Goal: Information Seeking & Learning: Check status

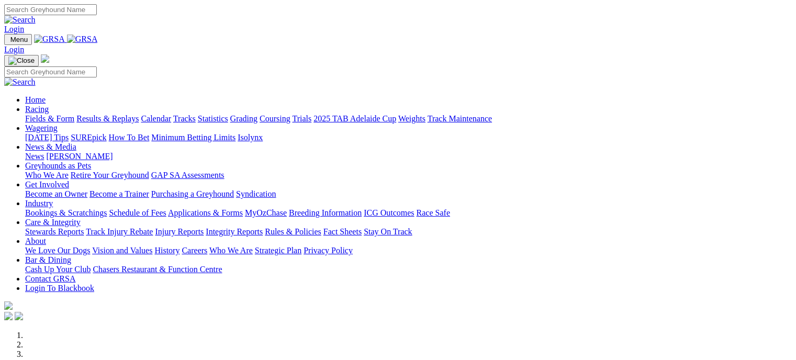
click at [139, 114] on link "Results & Replays" at bounding box center [107, 118] width 62 height 9
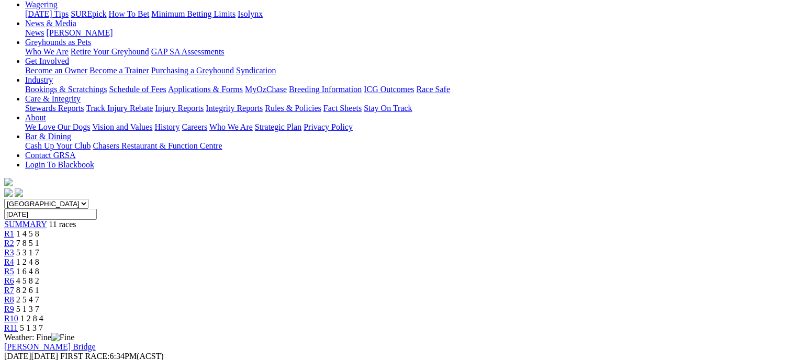
scroll to position [138, 0]
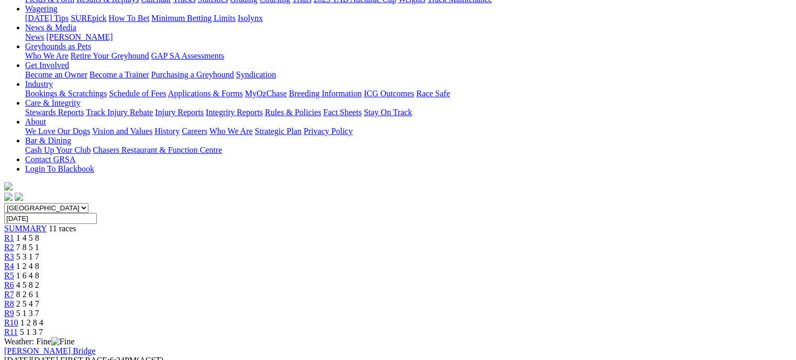
click at [14, 243] on link "R2" at bounding box center [9, 247] width 10 height 9
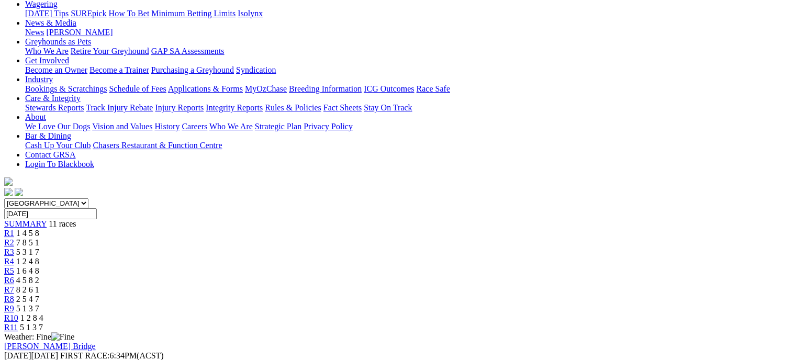
scroll to position [138, 0]
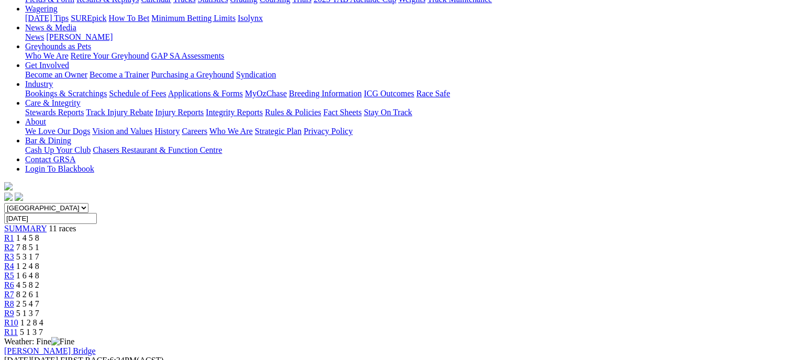
click at [39, 252] on span "5 3 1 7" at bounding box center [27, 256] width 23 height 9
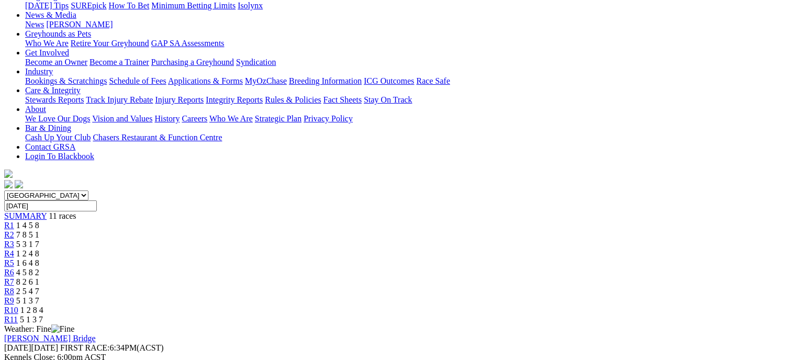
scroll to position [150, 0]
click at [351, 250] on div "R4 1 2 4 8" at bounding box center [398, 254] width 788 height 9
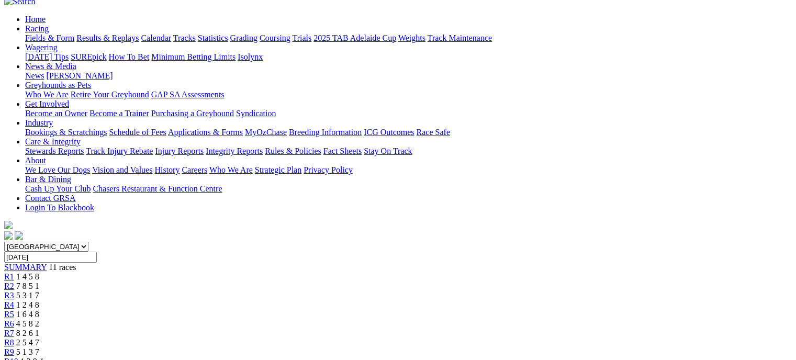
scroll to position [104, 0]
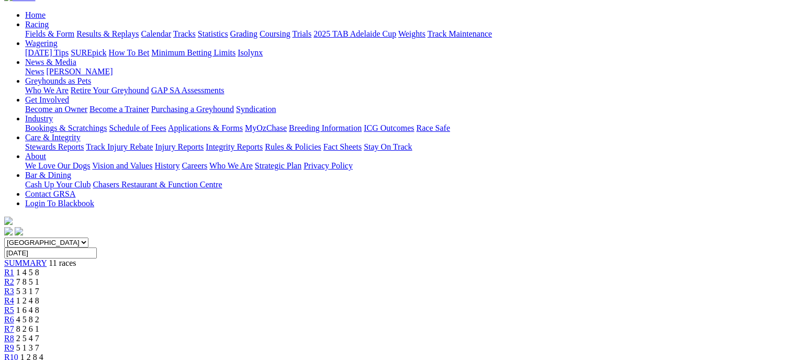
click at [396, 306] on div "R5 1 6 4 8" at bounding box center [398, 310] width 788 height 9
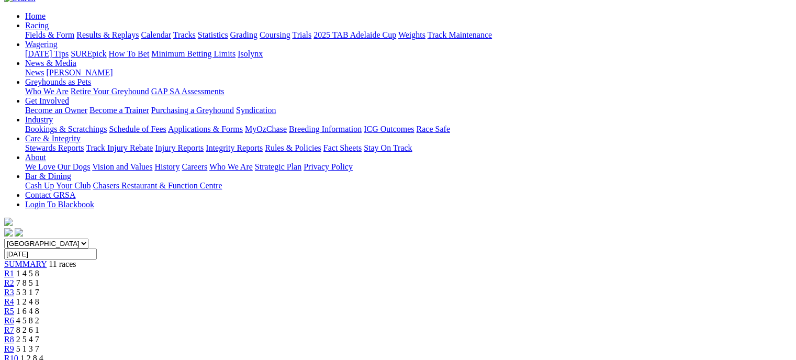
scroll to position [98, 0]
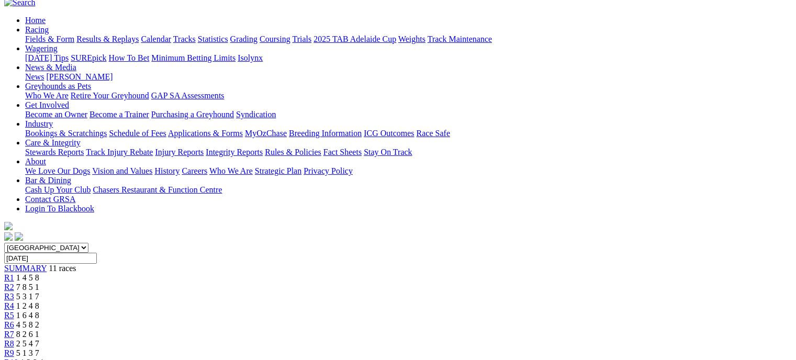
click at [451, 320] on div "R6 4 5 8 2" at bounding box center [398, 324] width 788 height 9
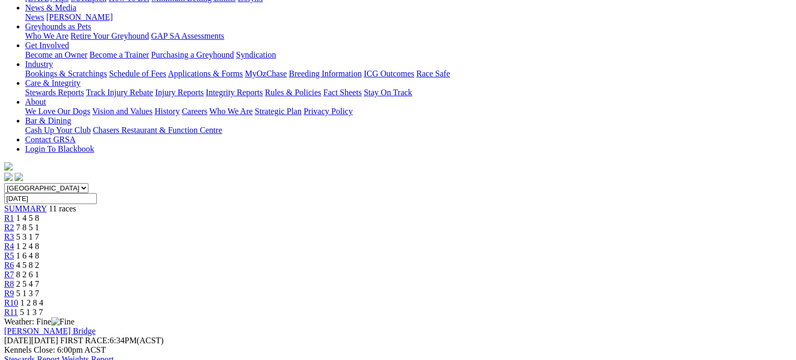
scroll to position [157, 0]
click at [14, 271] on link "R7" at bounding box center [9, 275] width 10 height 9
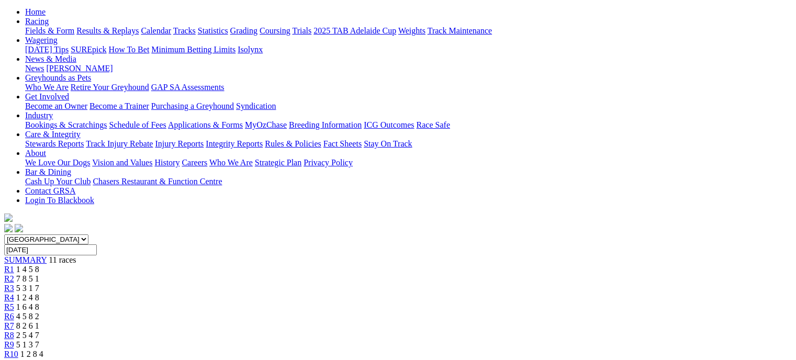
scroll to position [96, 0]
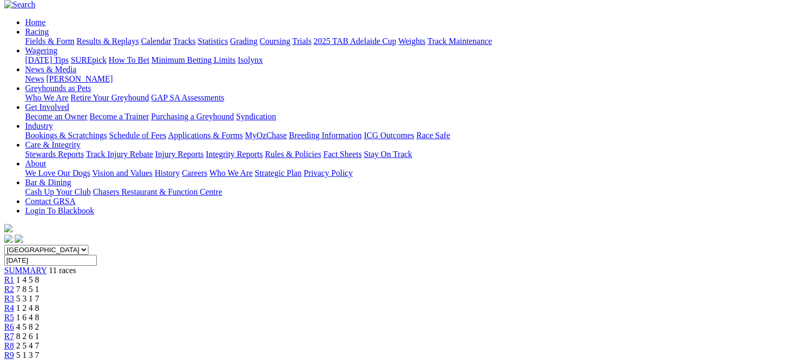
click at [14, 341] on link "R8" at bounding box center [9, 345] width 10 height 9
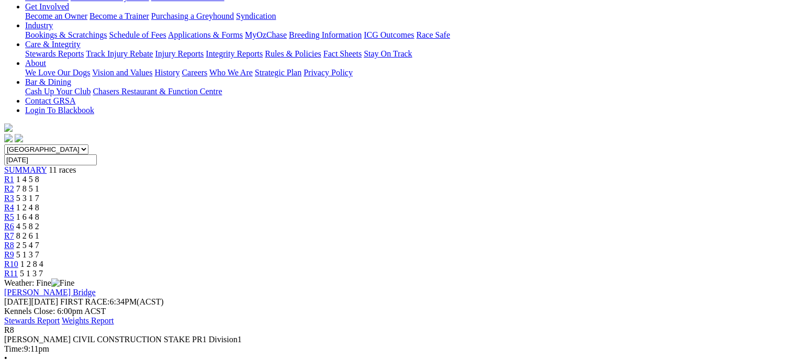
scroll to position [207, 0]
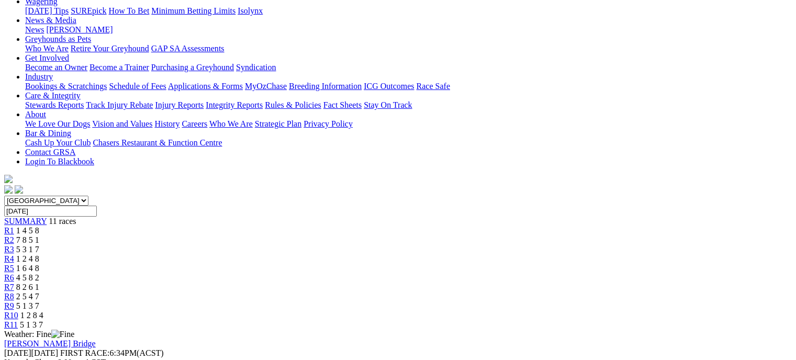
scroll to position [126, 0]
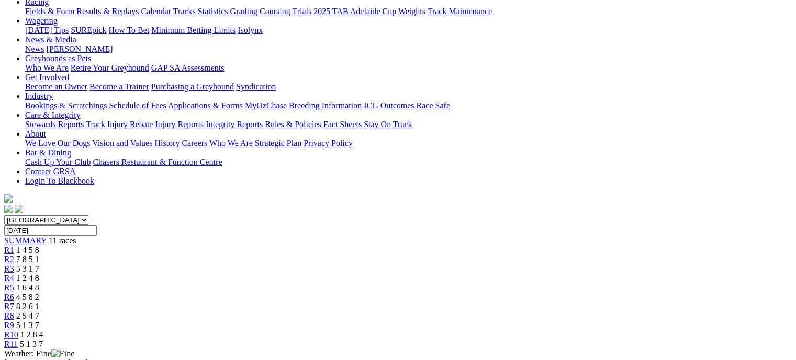
click at [39, 321] on span "5 1 3 7" at bounding box center [27, 325] width 23 height 9
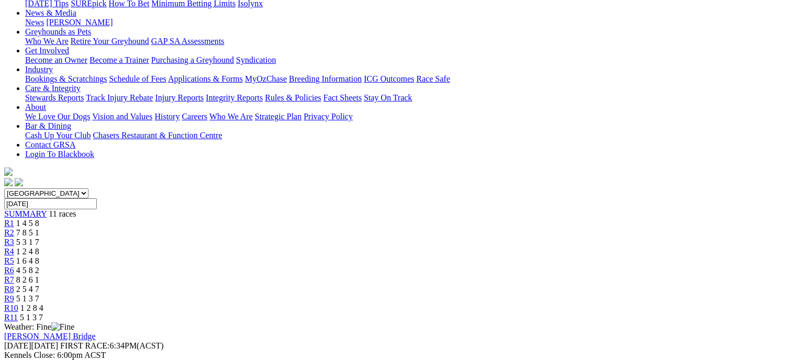
scroll to position [142, 0]
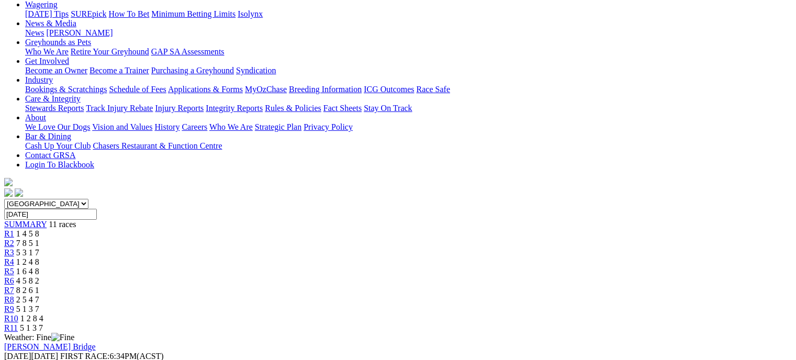
click at [660, 314] on div "R10 1 2 8 4" at bounding box center [398, 318] width 788 height 9
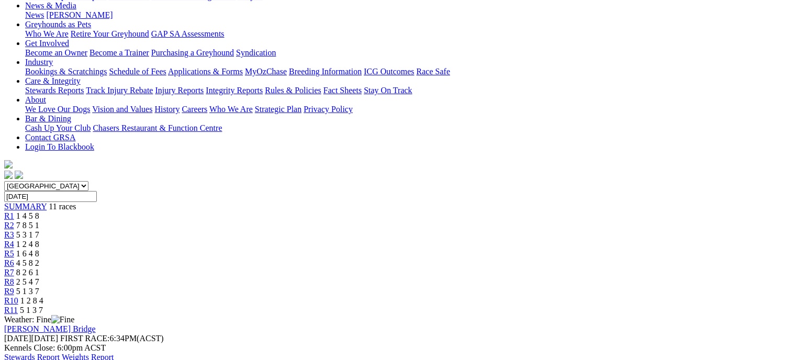
scroll to position [141, 0]
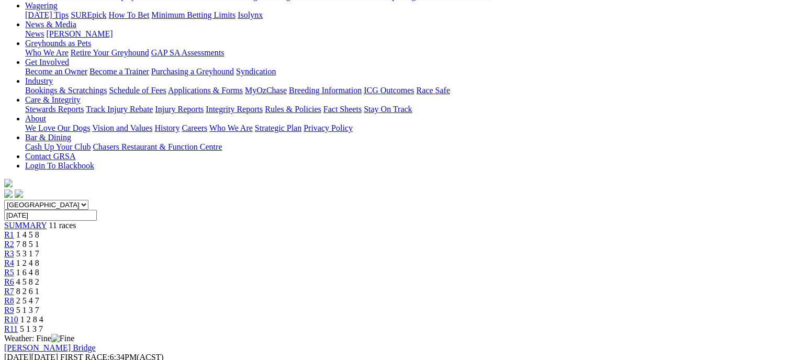
click at [724, 221] on div "SUMMARY 11 races R1 1 4 5 8 R2 7 8 5 1 R3 5 3 1 7 R4 1 2 4 8 R5 1 6 4 8 R6 4 5 …" at bounding box center [398, 277] width 788 height 113
click at [18, 325] on link "R11" at bounding box center [11, 329] width 14 height 9
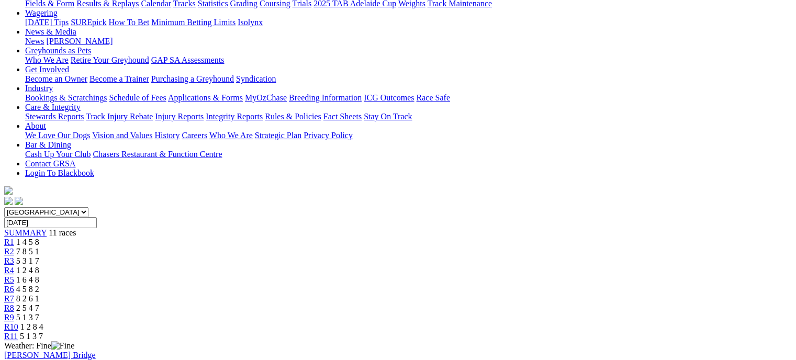
scroll to position [155, 0]
